Goal: Information Seeking & Learning: Learn about a topic

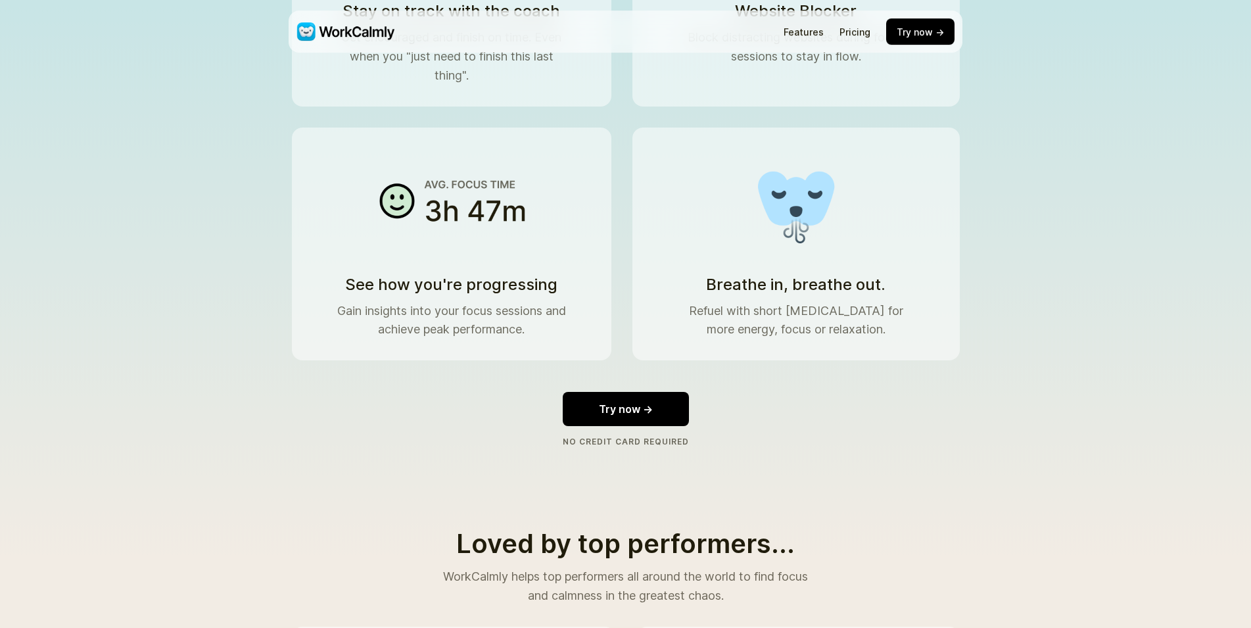
scroll to position [1274, 0]
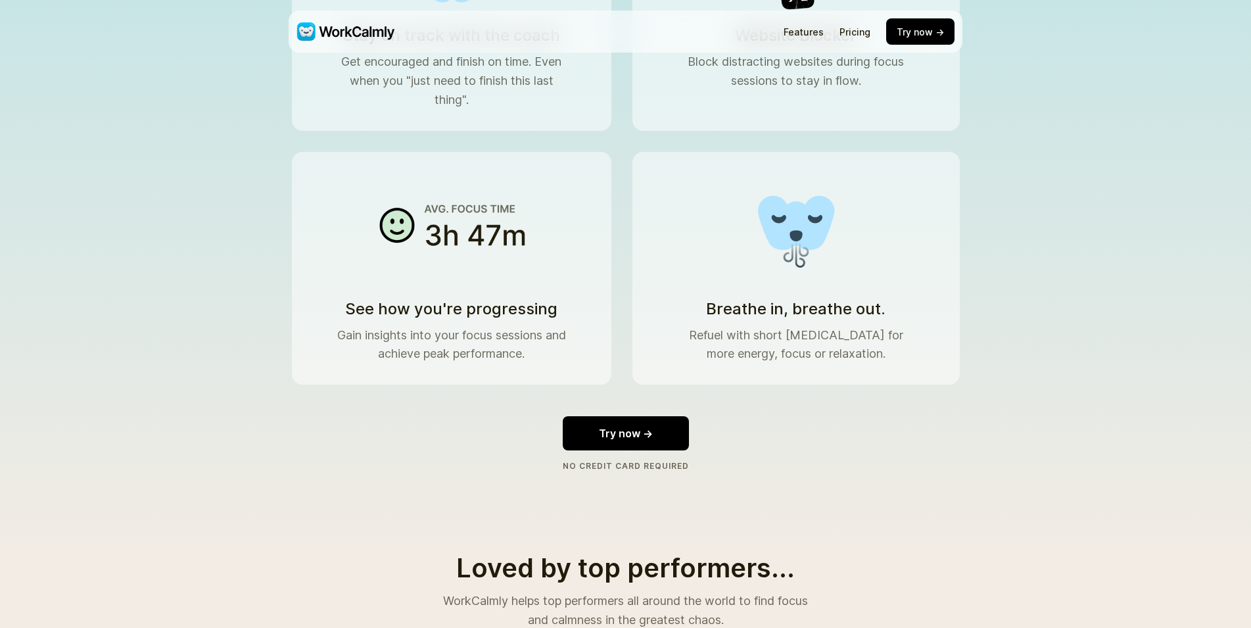
click at [862, 37] on nav "Features Pricing Try now →" at bounding box center [869, 31] width 171 height 26
click at [863, 35] on link "Pricing" at bounding box center [855, 31] width 31 height 11
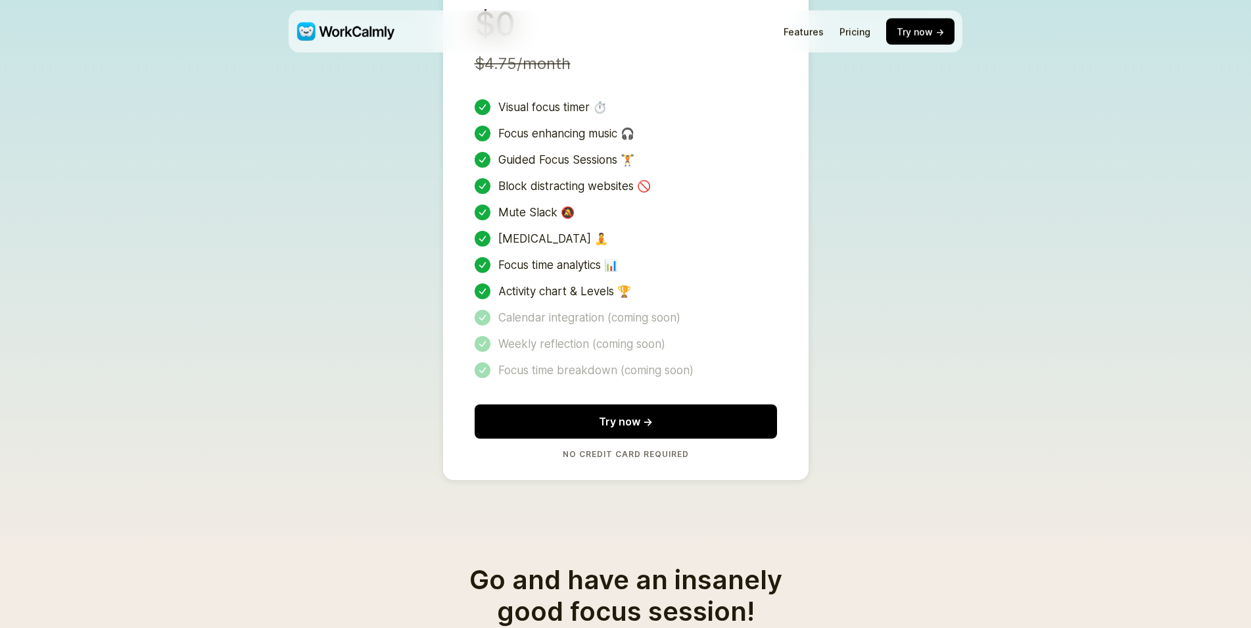
scroll to position [2743, 0]
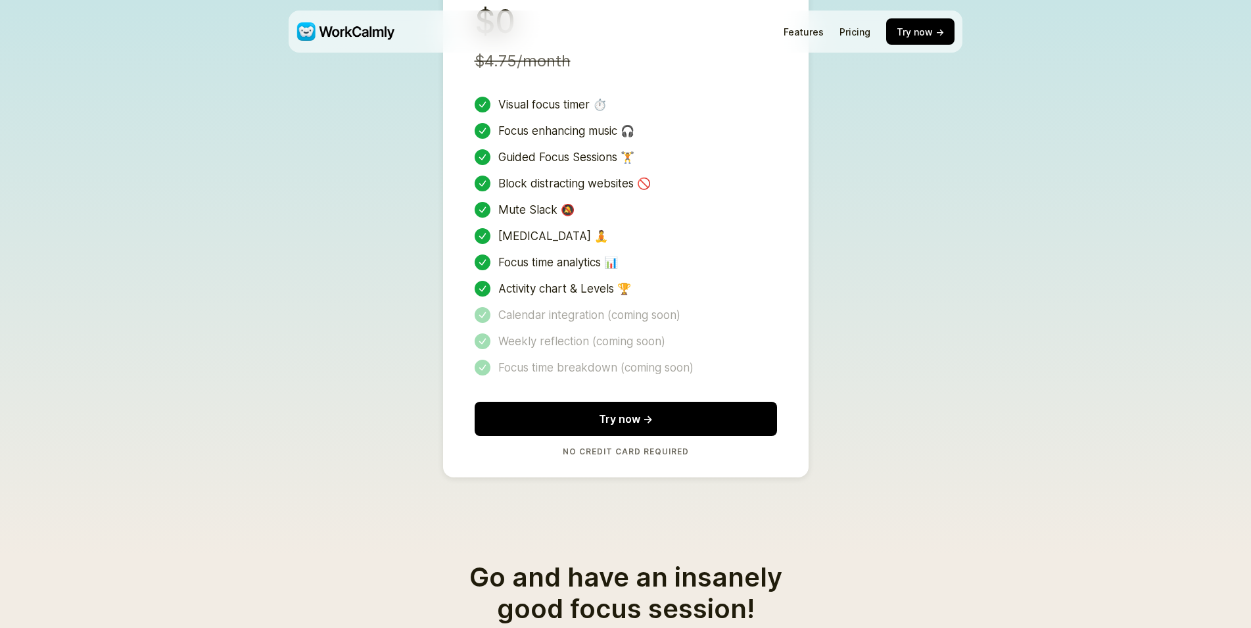
click at [503, 281] on div "Activity chart & Levels 🏆" at bounding box center [626, 289] width 302 height 16
drag, startPoint x: 503, startPoint y: 277, endPoint x: 801, endPoint y: 275, distance: 297.9
click at [801, 276] on div "$0 $4.75/month Visual focus timer ⏱️ Focus enhancing music 🎧 Guided Focus Sessi…" at bounding box center [626, 229] width 366 height 496
click at [802, 273] on div "$0 $4.75/month Visual focus timer ⏱️ Focus enhancing music 🎧 Guided Focus Sessi…" at bounding box center [626, 229] width 366 height 496
click at [466, 284] on div "$0 $4.75/month Visual focus timer ⏱️ Focus enhancing music 🎧 Guided Focus Sessi…" at bounding box center [626, 229] width 366 height 496
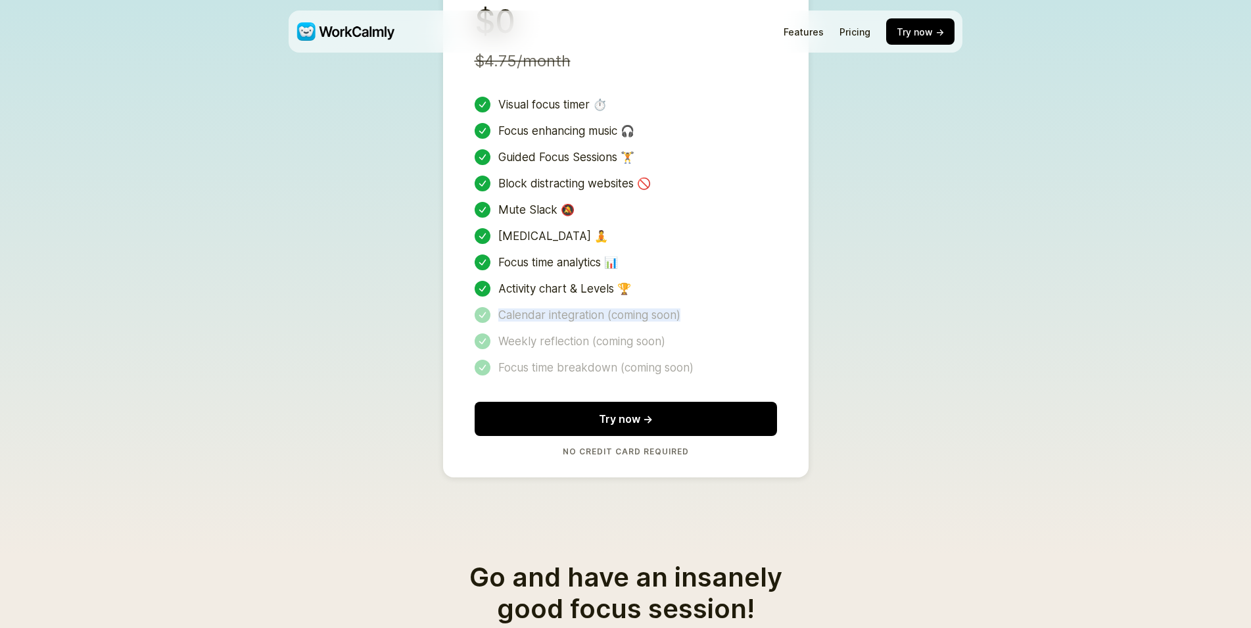
drag, startPoint x: 499, startPoint y: 301, endPoint x: 817, endPoint y: 301, distance: 317.6
click at [810, 301] on section "Free during Beta! 🌱 We're expecting to move out of Beta end of 2025. $0 $4.75/m…" at bounding box center [625, 190] width 731 height 573
click at [767, 307] on div "Calendar integration (coming soon)" at bounding box center [626, 315] width 302 height 16
click at [516, 97] on div "Visual focus timer ⏱️" at bounding box center [626, 105] width 302 height 16
drag, startPoint x: 516, startPoint y: 91, endPoint x: 652, endPoint y: 99, distance: 136.3
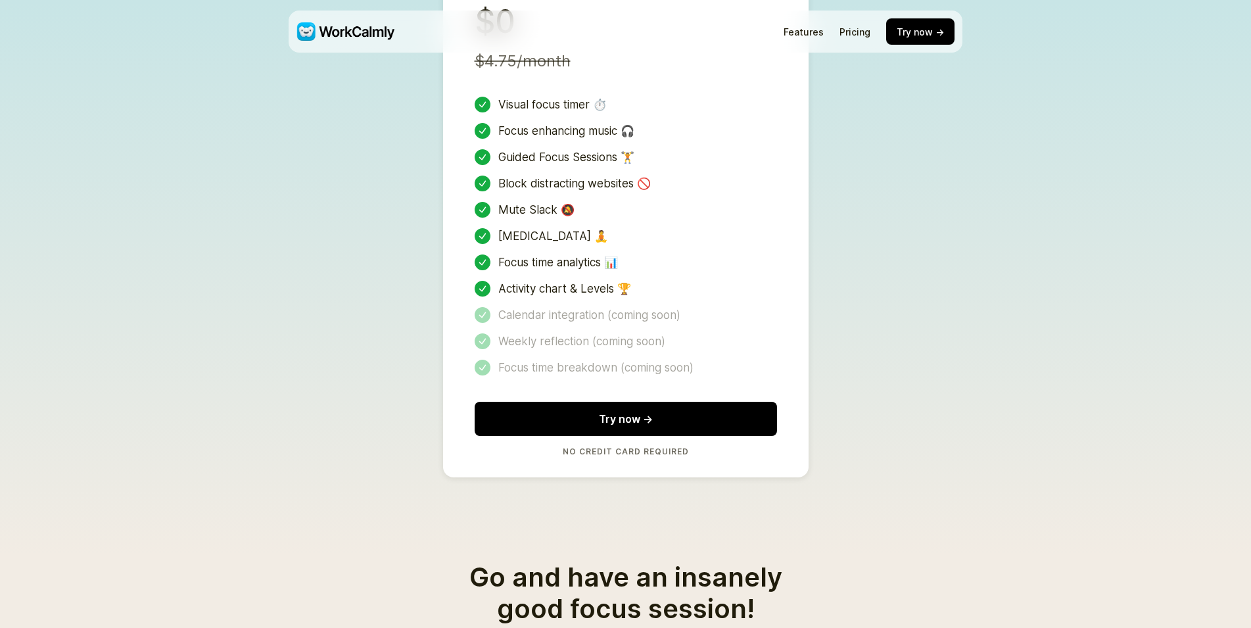
click at [651, 97] on div "Visual focus timer ⏱️ Focus enhancing music 🎧 Guided Focus Sessions 🏋️ Block di…" at bounding box center [626, 236] width 302 height 279
click at [510, 123] on div "Focus enhancing music 🎧" at bounding box center [626, 131] width 302 height 16
drag, startPoint x: 510, startPoint y: 104, endPoint x: 575, endPoint y: 166, distance: 89.8
click at [727, 197] on div "Visual focus timer ⏱️ Focus enhancing music 🎧 Guided Focus Sessions 🏋️ Block di…" at bounding box center [626, 236] width 302 height 279
click at [505, 128] on div "Visual focus timer ⏱️ Focus enhancing music 🎧 Guided Focus Sessions 🏋️ Block di…" at bounding box center [626, 236] width 302 height 279
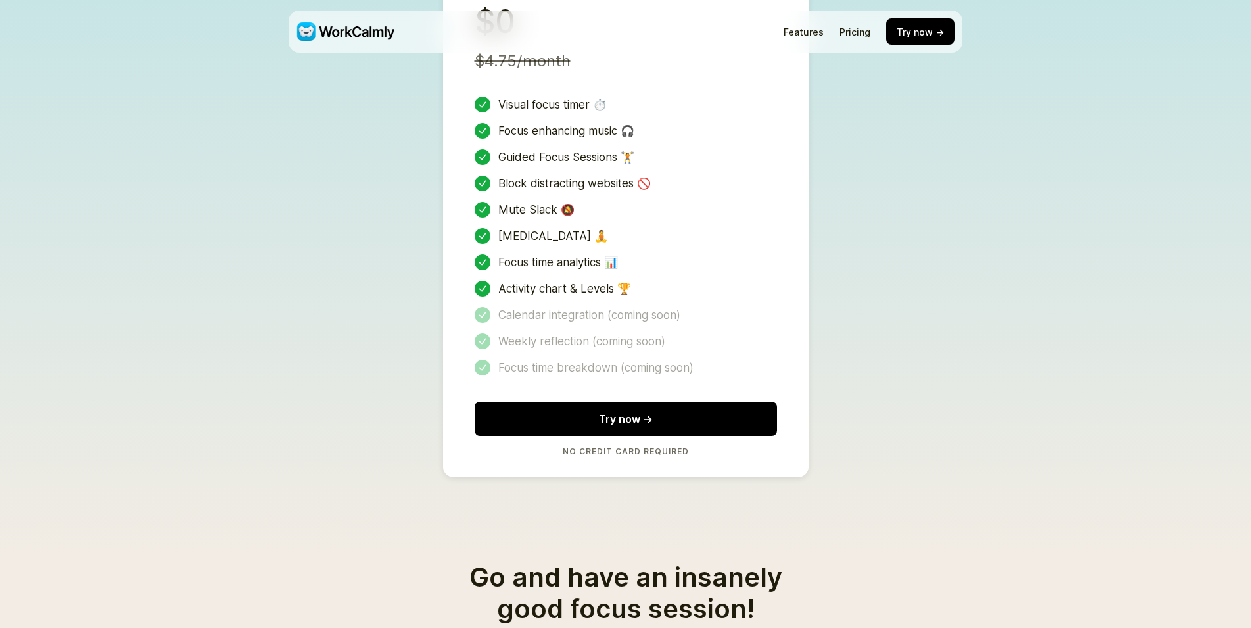
drag, startPoint x: 505, startPoint y: 128, endPoint x: 780, endPoint y: 140, distance: 275.1
click at [780, 140] on div "$0 $4.75/month Visual focus timer ⏱️ Focus enhancing music 🎧 Guided Focus Sessi…" at bounding box center [626, 229] width 366 height 496
drag, startPoint x: 784, startPoint y: 174, endPoint x: 785, endPoint y: 188, distance: 13.8
click at [784, 183] on div "$0 $4.75/month Visual focus timer ⏱️ Focus enhancing music 🎧 Guided Focus Sessi…" at bounding box center [626, 229] width 366 height 496
click at [506, 176] on div "Block distracting websites 🚫" at bounding box center [626, 184] width 302 height 16
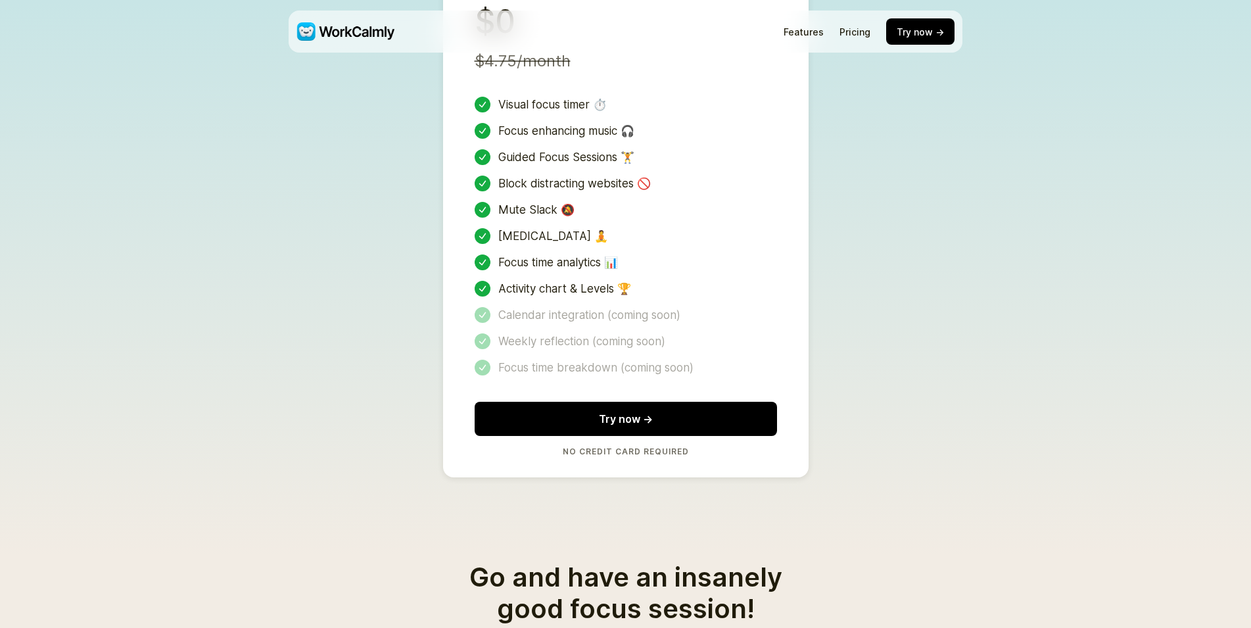
drag, startPoint x: 506, startPoint y: 160, endPoint x: 743, endPoint y: 226, distance: 246.2
click at [740, 212] on div "Visual focus timer ⏱️ Focus enhancing music 🎧 Guided Focus Sessions 🏋️ Block di…" at bounding box center [626, 236] width 302 height 279
click at [744, 254] on div "Focus time analytics 📊" at bounding box center [626, 262] width 302 height 16
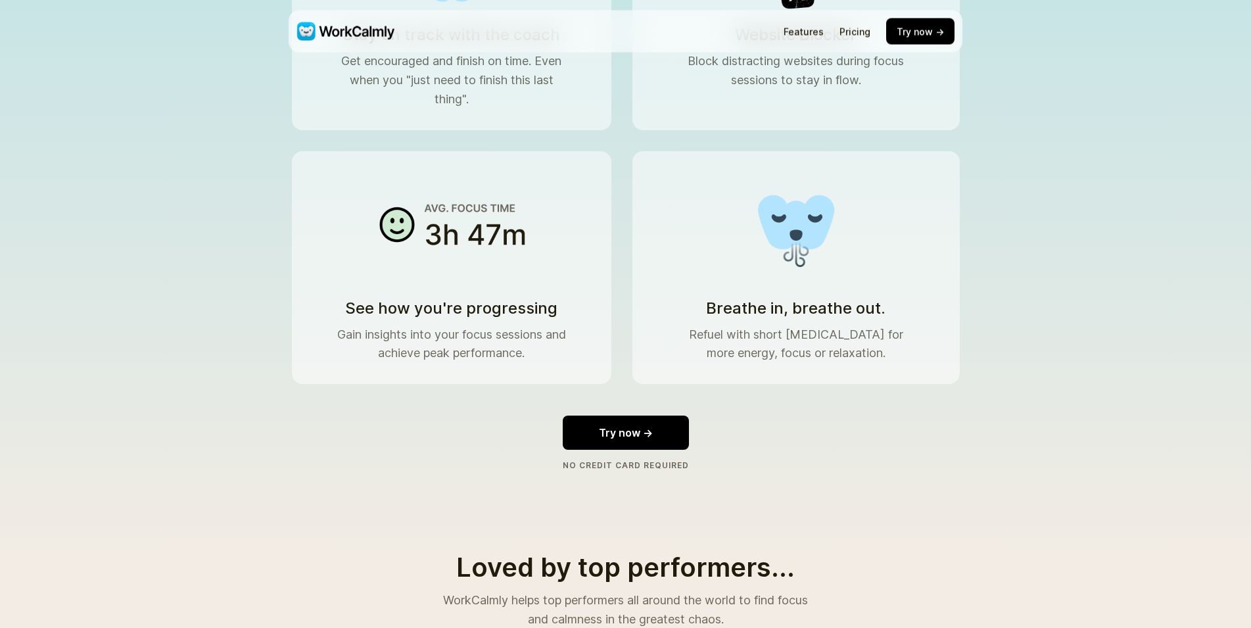
scroll to position [1274, 0]
